Goal: Task Accomplishment & Management: Complete application form

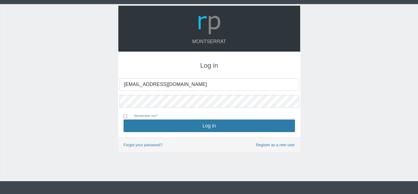
type input "[EMAIL_ADDRESS][DOMAIN_NAME]"
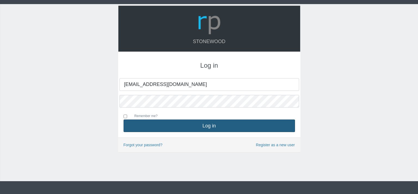
type input "[EMAIL_ADDRESS][DOMAIN_NAME]"
click at [204, 128] on button "Log in" at bounding box center [209, 125] width 171 height 13
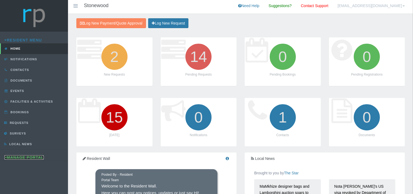
click at [33, 157] on link "Manage Portal" at bounding box center [23, 157] width 39 height 4
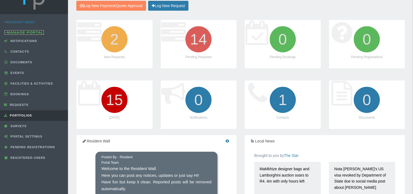
scroll to position [29, 0]
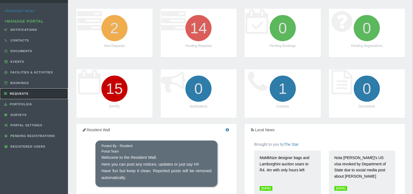
click at [26, 93] on span "Requests" at bounding box center [18, 93] width 20 height 3
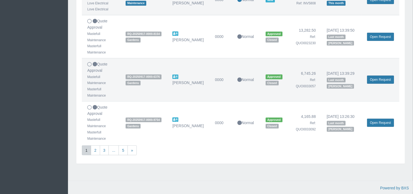
scroll to position [373, 0]
click at [98, 152] on link "2" at bounding box center [95, 150] width 9 height 10
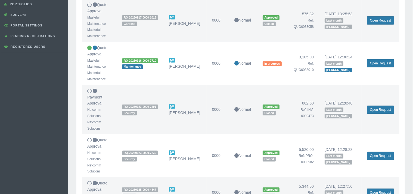
scroll to position [144, 0]
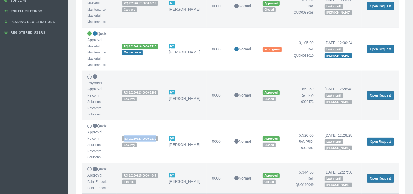
drag, startPoint x: 157, startPoint y: 139, endPoint x: 123, endPoint y: 137, distance: 34.6
click at [123, 137] on td "RQ-20250923-0000-7239 Security" at bounding box center [140, 141] width 47 height 43
copy span "RQ-20250923-0000-7239"
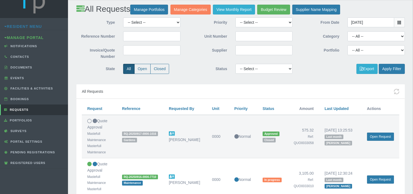
scroll to position [0, 0]
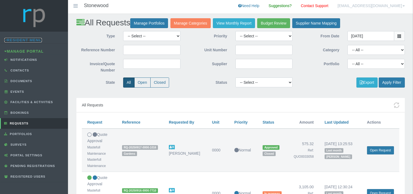
click at [38, 40] on link "Resident Menu" at bounding box center [23, 40] width 38 height 4
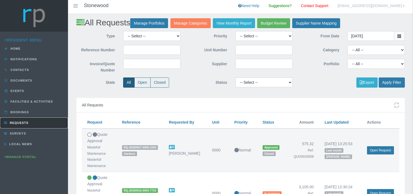
click at [23, 119] on link "Requests" at bounding box center [34, 122] width 68 height 11
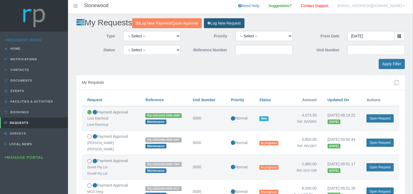
click at [226, 22] on link "Log New Request" at bounding box center [224, 23] width 40 height 10
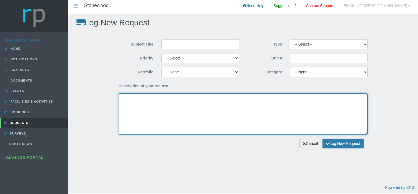
click at [165, 99] on textarea "Description of your request" at bounding box center [243, 113] width 249 height 41
paste textarea "RQ-20250923-0000-7239"
type textarea "RQ-20250923-0000-7239"
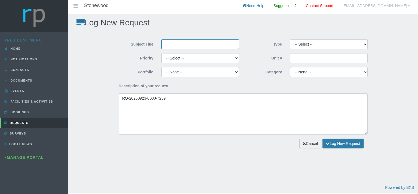
click at [185, 45] on input "Subject Title" at bounding box center [200, 44] width 78 height 10
type input "Netcomm Solutions"
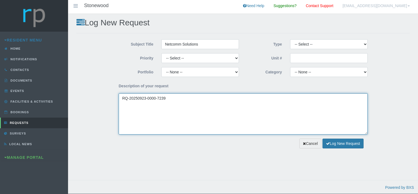
click at [123, 100] on textarea "RQ-20250923-0000-7239" at bounding box center [243, 113] width 249 height 41
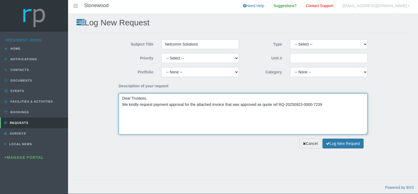
click at [329, 107] on textarea "Dear Trustees, We kindly request payment approval for the attached invoice that…" at bounding box center [243, 113] width 249 height 41
type textarea "Dear Trustees, We kindly request payment approval for the attached invoice that…"
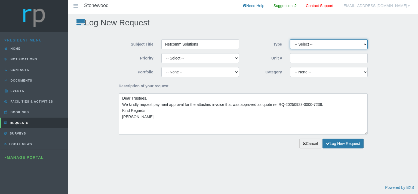
click at [290, 39] on select "-- Select -- Complaint Compliment Enquiry Request for maintenance Other (not li…" at bounding box center [329, 44] width 78 height 10
select select "PAYMENT"
click option "Payment Approval" at bounding box center [0, 0] width 0 height 0
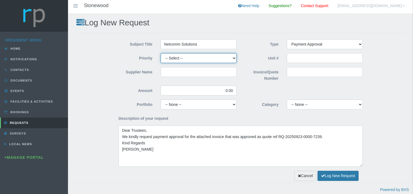
click at [161, 53] on select "-- Select -- High Low Normal" at bounding box center [199, 58] width 76 height 10
select select "MEDIUM"
click option "Normal" at bounding box center [0, 0] width 0 height 0
click at [180, 71] on input "Supplier Name" at bounding box center [199, 72] width 76 height 10
drag, startPoint x: 198, startPoint y: 44, endPoint x: 156, endPoint y: 45, distance: 41.7
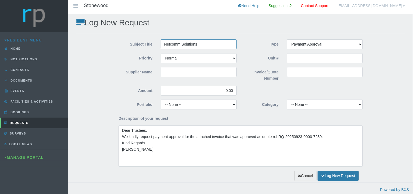
click at [161, 45] on input "Netcomm Solutions" at bounding box center [199, 44] width 76 height 10
click at [178, 70] on input "Supplier Name" at bounding box center [199, 72] width 76 height 10
paste input "Netcomm Solutions"
type input "Netcomm Solutions"
drag, startPoint x: 233, startPoint y: 91, endPoint x: 222, endPoint y: 93, distance: 11.9
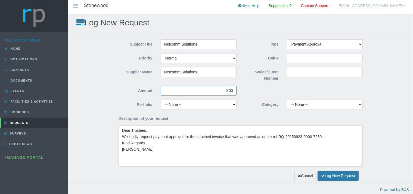
click at [222, 93] on input "0.00" at bounding box center [199, 90] width 76 height 10
type input "5,520.00"
click at [161, 99] on select "-- None -- Chairperson Communication Estate Manager Finance Gardens Maintenance…" at bounding box center [199, 104] width 76 height 10
click option "Security" at bounding box center [0, 0] width 0 height 0
click at [287, 99] on select "-- None -- 10 YMP - Borehole 10 YMP - Fire Equipment 10 YMP - Garden upgrades 1…" at bounding box center [325, 104] width 76 height 10
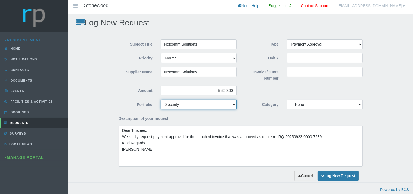
click at [161, 99] on select "-- None -- Chairperson Communication Estate Manager Finance Gardens Maintenance…" at bounding box center [199, 104] width 76 height 10
select select "FINANCE"
click option "Finance" at bounding box center [0, 0] width 0 height 0
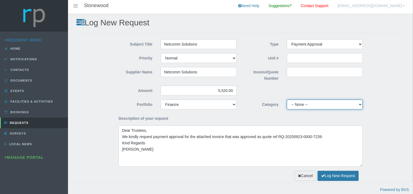
click at [287, 99] on select "-- None -- 10 YMP - Borehole 10 YMP - Fire Equipment 10 YMP - Garden upgrades 1…" at bounding box center [325, 104] width 76 height 10
select select "c6ddb374-0eee-4ae5-803f-89309fe06fc5"
click option "10 YMP Security - Fence COC & repairs" at bounding box center [0, 0] width 0 height 0
click at [301, 71] on input "Invoice/Quote Number" at bounding box center [325, 72] width 76 height 10
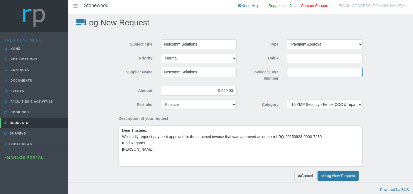
click at [298, 72] on input "Invoice/Quote Number" at bounding box center [325, 72] width 76 height 10
paste input "INV-0009526"
type input "INV-0009526"
click at [336, 176] on button "Log New Request" at bounding box center [338, 175] width 41 height 10
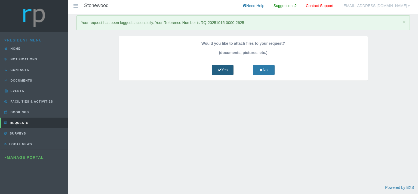
click at [223, 70] on link "Yes" at bounding box center [223, 70] width 22 height 10
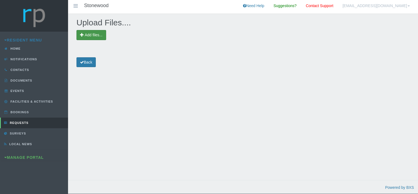
click at [100, 36] on span "Add files..." at bounding box center [94, 35] width 18 height 4
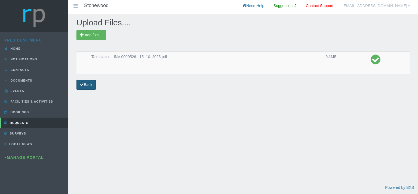
click at [88, 84] on link "Back" at bounding box center [85, 84] width 19 height 10
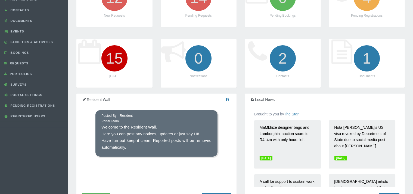
scroll to position [57, 0]
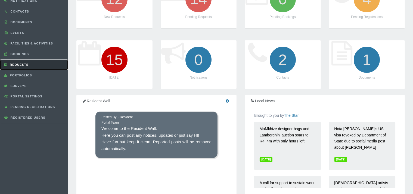
click at [28, 65] on span "Requests" at bounding box center [18, 64] width 20 height 3
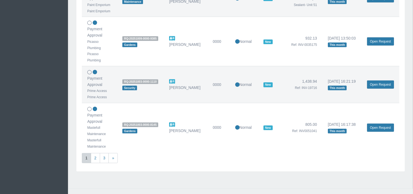
scroll to position [370, 0]
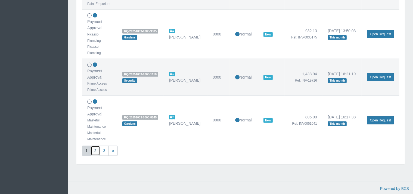
click at [95, 150] on link "2" at bounding box center [95, 150] width 9 height 10
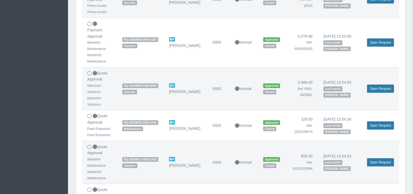
scroll to position [230, 0]
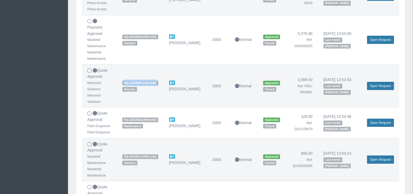
drag, startPoint x: 160, startPoint y: 84, endPoint x: 124, endPoint y: 82, distance: 36.0
click at [124, 82] on td "RQ-20250909-0000-8080 Security" at bounding box center [140, 85] width 47 height 43
copy span "RQ-20250909-0000-8080"
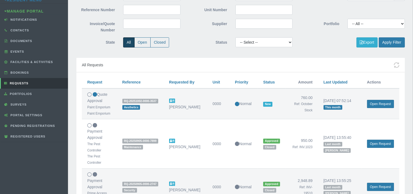
scroll to position [0, 0]
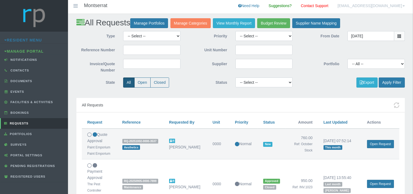
click at [38, 43] on div "Resident Menu" at bounding box center [34, 40] width 68 height 6
click at [33, 41] on link "Resident Menu" at bounding box center [23, 40] width 38 height 4
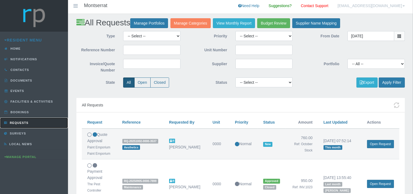
click at [30, 121] on link "Requests" at bounding box center [34, 122] width 68 height 11
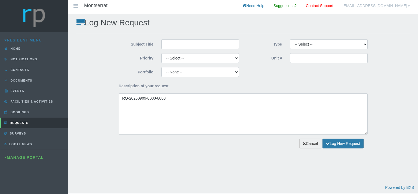
type textarea "RQ-20250909-0000-8080"
click at [197, 45] on input "Subject Title" at bounding box center [200, 44] width 78 height 10
type input "Netcomm Solutions"
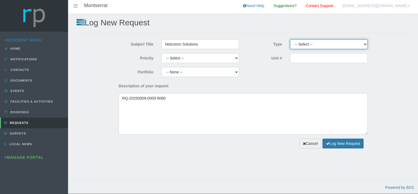
click at [290, 39] on select "-- Select -- Complaint Compliment Enquiry Request for maintenance Other (not li…" at bounding box center [329, 44] width 78 height 10
select select "PAYMENT"
click option "Payment Approval" at bounding box center [0, 0] width 0 height 0
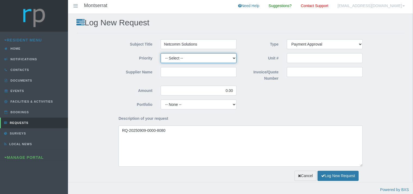
click at [161, 53] on select "-- Select -- High Low Normal" at bounding box center [199, 58] width 76 height 10
select select "MEDIUM"
click option "Normal" at bounding box center [0, 0] width 0 height 0
click at [176, 73] on input "Supplier Name" at bounding box center [199, 72] width 76 height 10
type input "Netcomm Solutions"
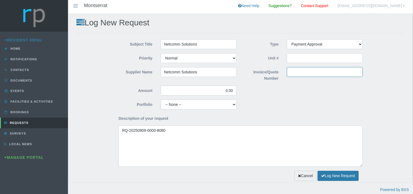
click at [298, 70] on input "Invoice/Quote Number" at bounding box center [325, 72] width 76 height 10
paste input "INV-0009525"
type input "INV-0009525"
drag, startPoint x: 233, startPoint y: 90, endPoint x: 223, endPoint y: 91, distance: 10.1
click at [223, 91] on input "0.00" at bounding box center [199, 90] width 76 height 10
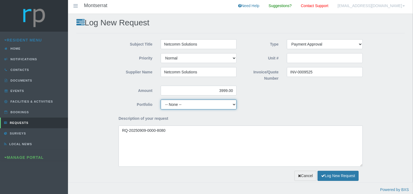
type input "3,999.00"
click at [161, 99] on select "-- None -- Aesthetics Chairperson Communication Compliance / Rules and Regulati…" at bounding box center [199, 104] width 76 height 10
click option "Maintenance" at bounding box center [0, 0] width 0 height 0
click at [161, 99] on select "-- None -- Aesthetics Chairperson Communication Compliance / Rules and Regulati…" at bounding box center [199, 104] width 76 height 10
select select "SECURITY"
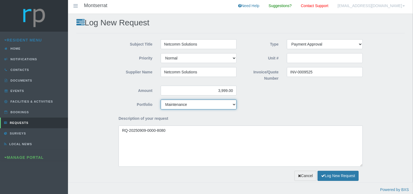
click option "Security" at bounding box center [0, 0] width 0 height 0
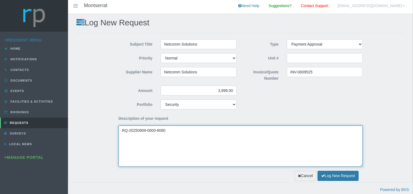
click at [122, 130] on textarea "RQ-20250909-0000-8080" at bounding box center [241, 145] width 244 height 41
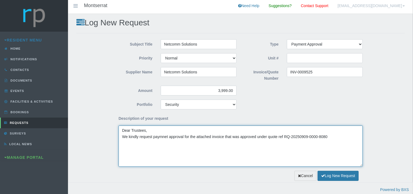
click at [327, 136] on textarea "Dear Trustees, We kindly request paymnet approval for the attached invoice that…" at bounding box center [241, 145] width 244 height 41
type textarea "Dear Trustees, We kindly request paymnet approval for the attached invoice that…"
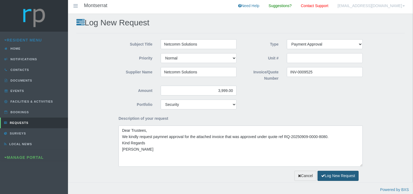
click at [323, 175] on icon "submit" at bounding box center [323, 175] width 4 height 4
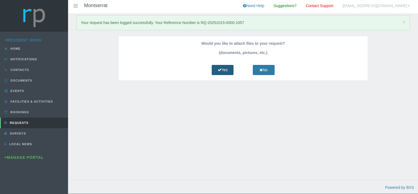
click at [220, 70] on link "Yes" at bounding box center [223, 70] width 22 height 10
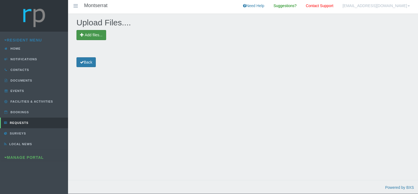
click at [89, 33] on span "Add files..." at bounding box center [91, 35] width 30 height 10
